Goal: Information Seeking & Learning: Find specific page/section

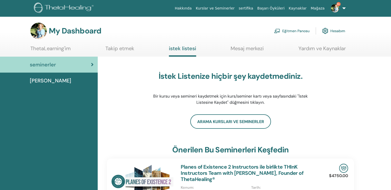
click at [35, 77] on span "[PERSON_NAME]" at bounding box center [50, 81] width 41 height 8
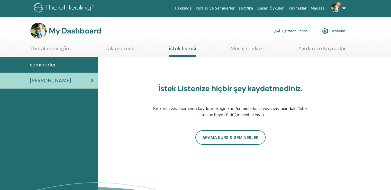
click at [47, 61] on span "seminerler" at bounding box center [43, 65] width 26 height 8
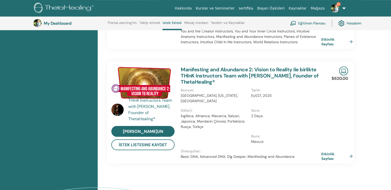
scroll to position [373, 0]
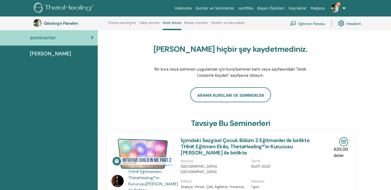
scroll to position [0, 0]
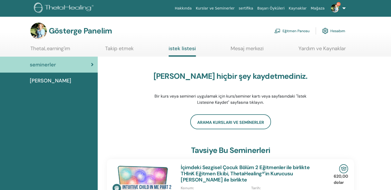
click at [44, 77] on font "[PERSON_NAME]" at bounding box center [50, 80] width 41 height 7
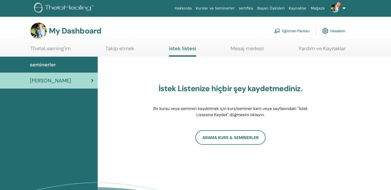
click at [118, 47] on link "Takip etmek" at bounding box center [119, 50] width 29 height 10
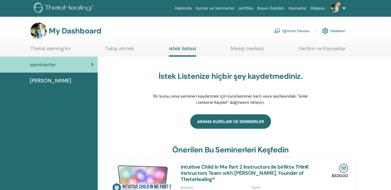
click at [230, 120] on link "Arama Kursları ve Seminerler" at bounding box center [230, 121] width 81 height 14
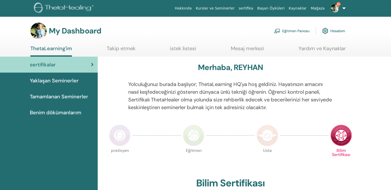
click at [62, 109] on span "Benim dökümanlarım" at bounding box center [55, 113] width 51 height 8
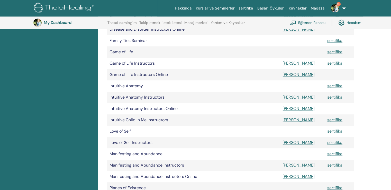
scroll to position [321, 0]
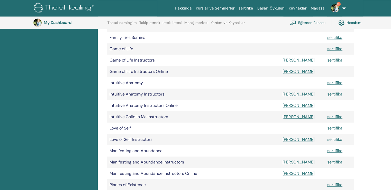
click at [327, 137] on link "sertifika" at bounding box center [334, 139] width 15 height 5
